Goal: Information Seeking & Learning: Learn about a topic

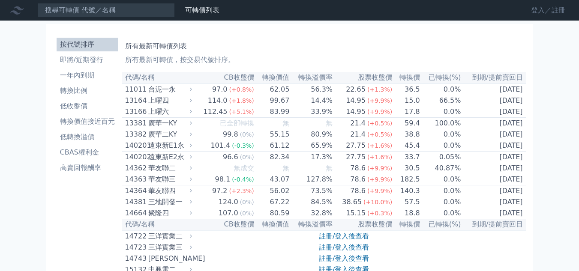
click at [538, 9] on link "登入／註冊" at bounding box center [548, 10] width 48 height 14
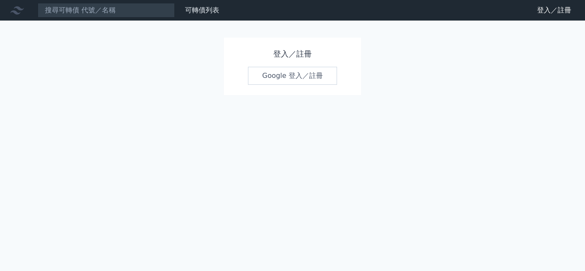
click at [297, 78] on link "Google 登入／註冊" at bounding box center [292, 76] width 89 height 18
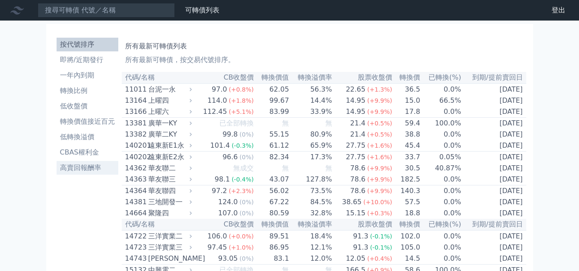
click at [84, 167] on li "高賣回報酬率" at bounding box center [88, 168] width 62 height 10
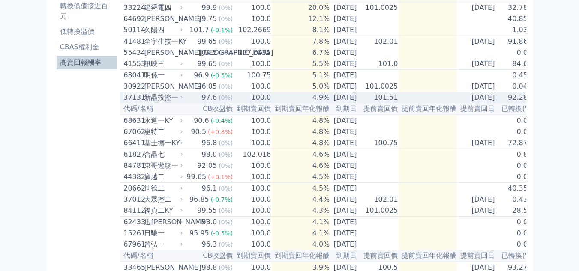
scroll to position [158, 0]
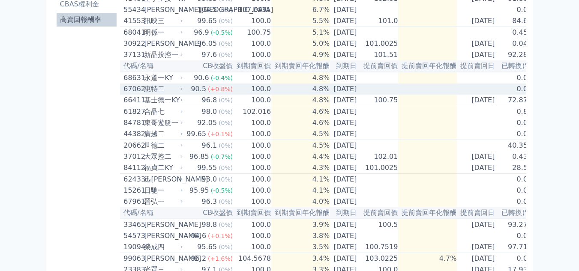
click at [310, 95] on td "4.8%" at bounding box center [300, 89] width 59 height 11
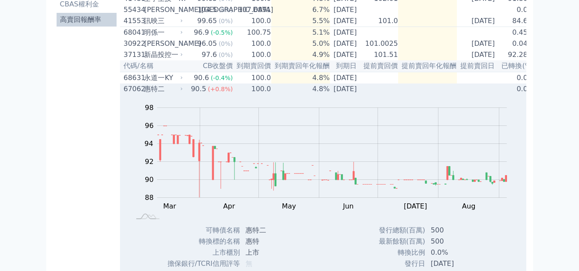
click at [313, 95] on td "4.8%" at bounding box center [300, 89] width 59 height 11
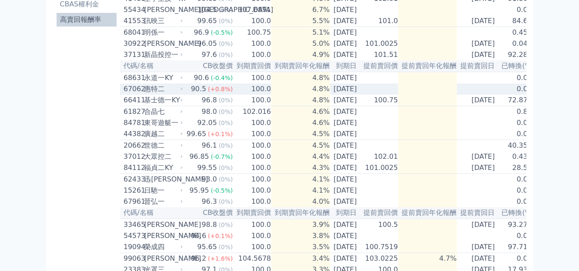
click at [314, 95] on td "4.8%" at bounding box center [300, 89] width 59 height 11
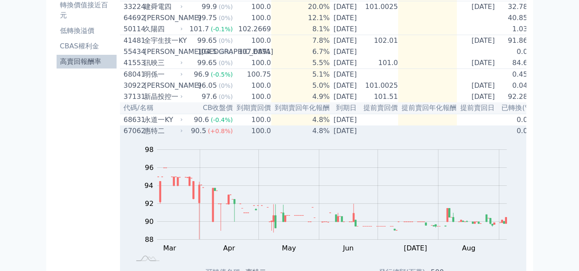
scroll to position [116, 0]
click at [291, 137] on td "4.8%" at bounding box center [300, 131] width 59 height 11
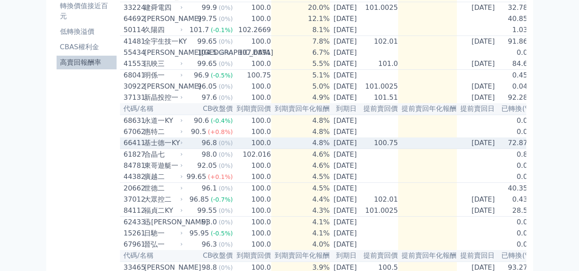
click at [303, 149] on td "4.8%" at bounding box center [300, 143] width 59 height 12
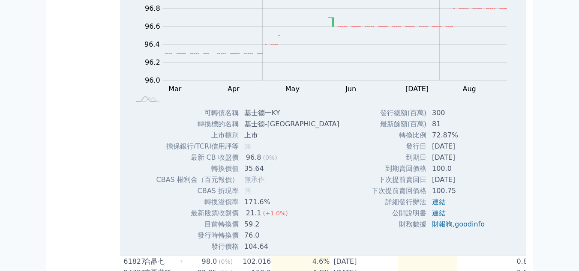
scroll to position [201, 0]
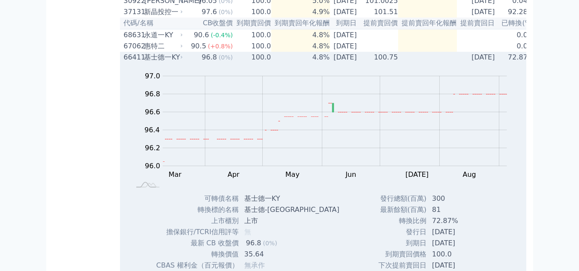
click at [301, 63] on td "4.8%" at bounding box center [300, 57] width 59 height 11
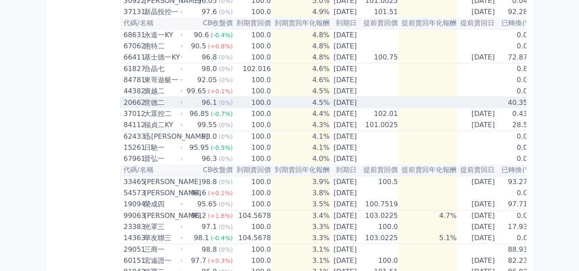
click at [298, 109] on td "4.5%" at bounding box center [300, 103] width 59 height 12
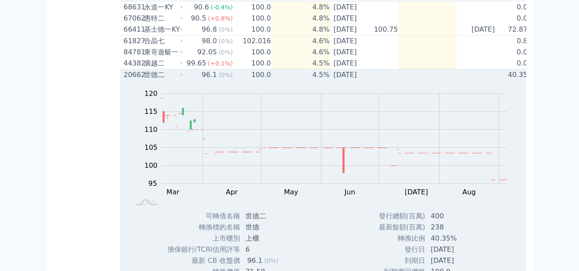
scroll to position [244, 0]
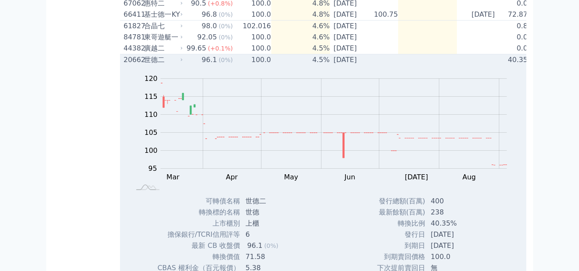
click at [205, 65] on div "96.1" at bounding box center [209, 60] width 19 height 10
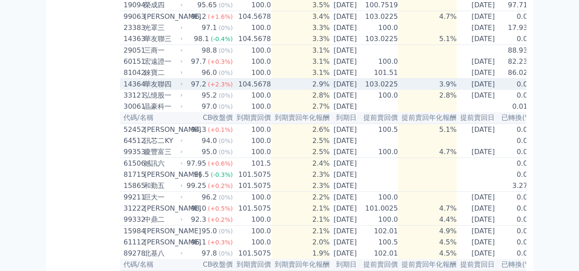
scroll to position [415, 0]
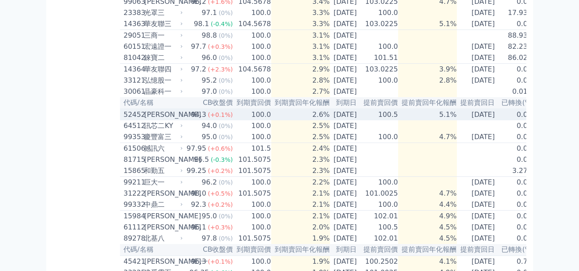
click at [398, 120] on td "100.5" at bounding box center [379, 115] width 38 height 12
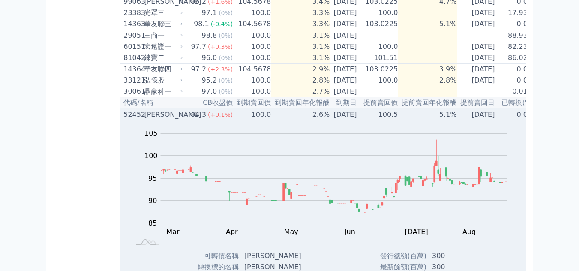
click at [386, 120] on td "100.5" at bounding box center [379, 115] width 38 height 12
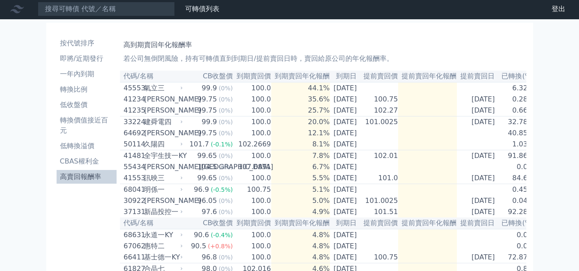
scroll to position [0, 0]
